Goal: Check status: Check status

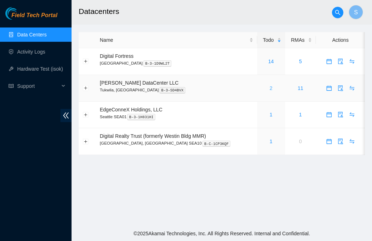
click at [270, 88] on link "2" at bounding box center [271, 88] width 3 height 6
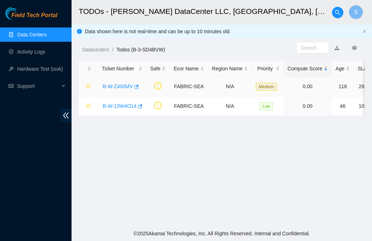
click at [122, 87] on link "B-W-Z400MV" at bounding box center [118, 87] width 30 height 6
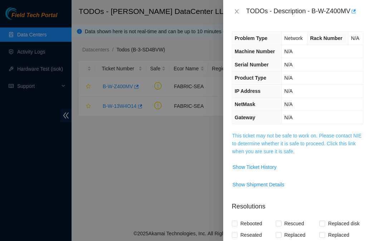
click at [264, 136] on link "This ticket may not be safe to work on. Please contact NIE to determine whether…" at bounding box center [296, 143] width 129 height 21
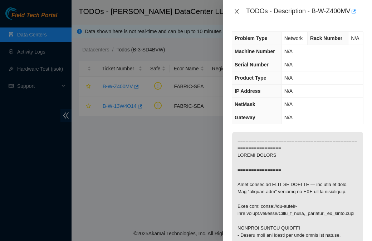
drag, startPoint x: 236, startPoint y: 11, endPoint x: 278, endPoint y: 120, distance: 116.8
click at [270, 108] on div "TODOs - Description - B-W-Z400MV Problem Type Network Rack Number N/A Machine N…" at bounding box center [297, 120] width 149 height 241
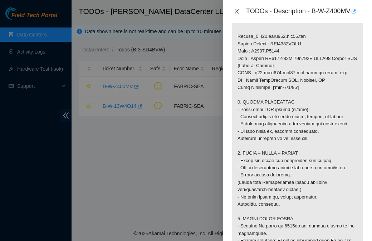
scroll to position [644, 0]
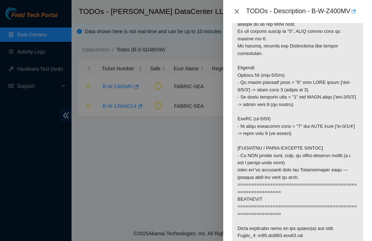
click at [239, 10] on icon "close" at bounding box center [237, 12] width 6 height 6
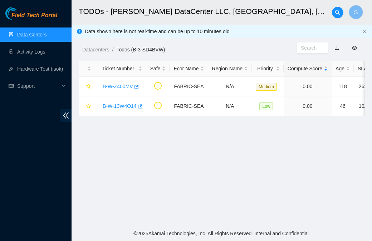
scroll to position [192, 0]
drag, startPoint x: 320, startPoint y: 161, endPoint x: 272, endPoint y: 119, distance: 63.4
click at [321, 159] on main "TODOs - [PERSON_NAME] DataCenter LLC, [GEOGRAPHIC_DATA], [GEOGRAPHIC_DATA] S Da…" at bounding box center [222, 113] width 300 height 226
